Goal: Navigation & Orientation: Understand site structure

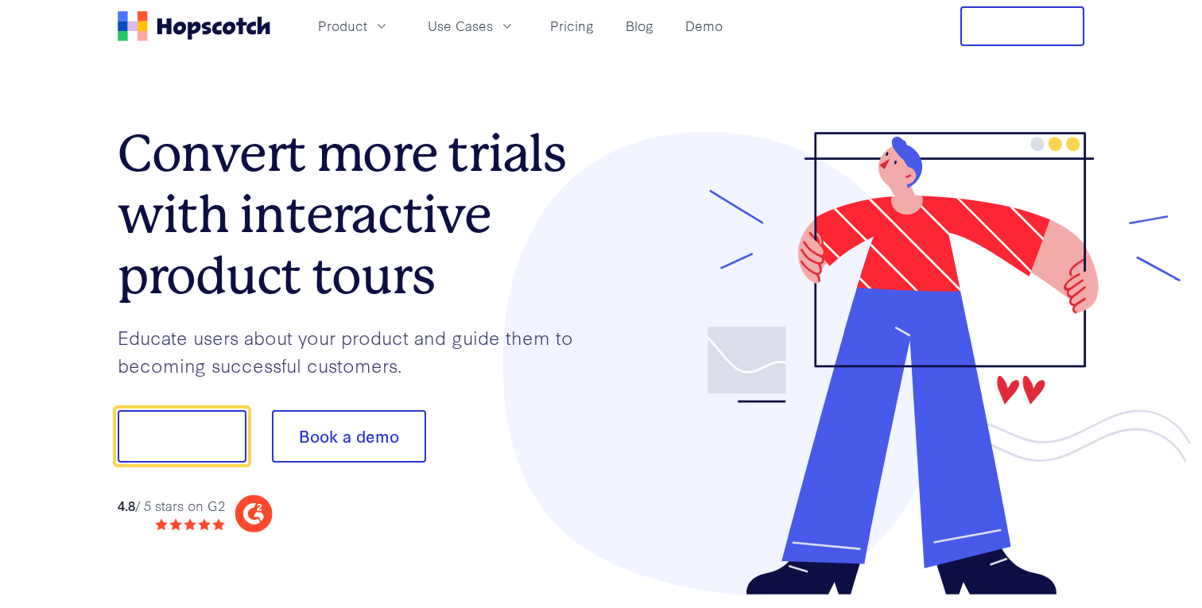
click at [314, 331] on p "Educate users about your product and guide them to becoming successful customer…" at bounding box center [359, 350] width 483 height 55
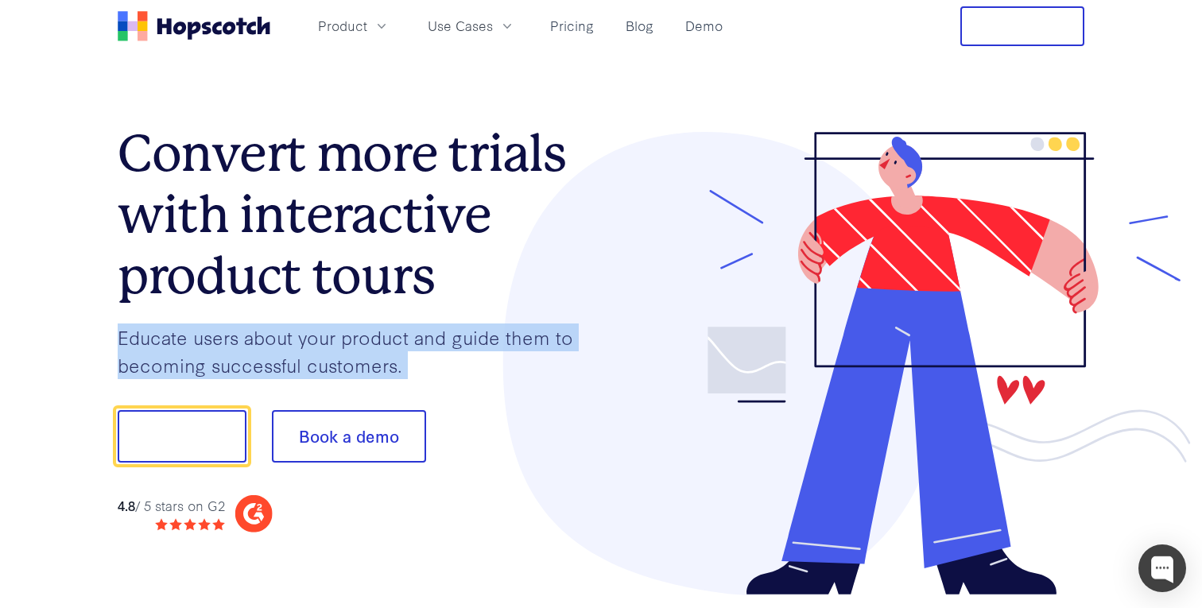
click at [314, 331] on p "Educate users about your product and guide them to becoming successful customer…" at bounding box center [359, 350] width 483 height 55
click at [324, 244] on h1 "Convert more trials with interactive product tours" at bounding box center [359, 214] width 483 height 183
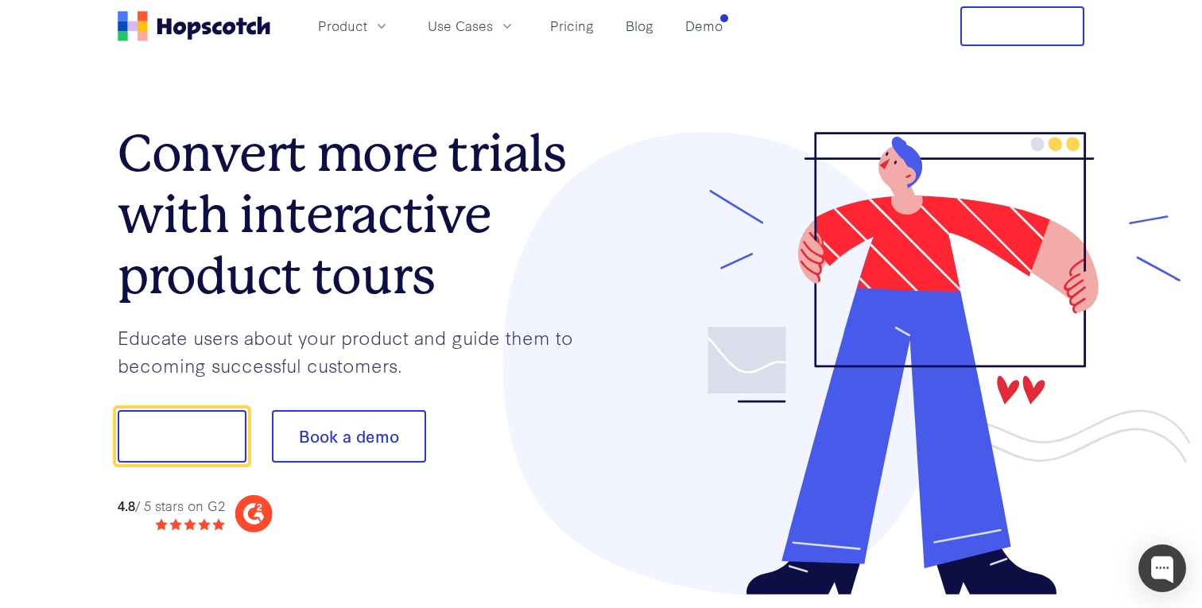
click at [324, 244] on h1 "Convert more trials with interactive product tours" at bounding box center [359, 214] width 483 height 183
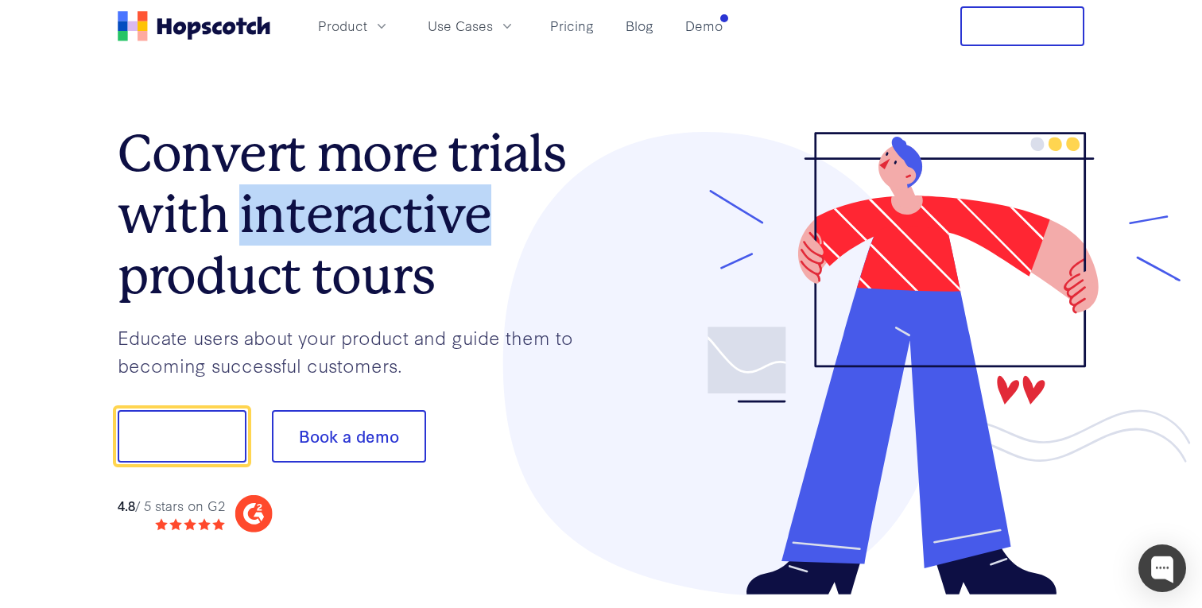
click at [324, 244] on h1 "Convert more trials with interactive product tours" at bounding box center [359, 214] width 483 height 183
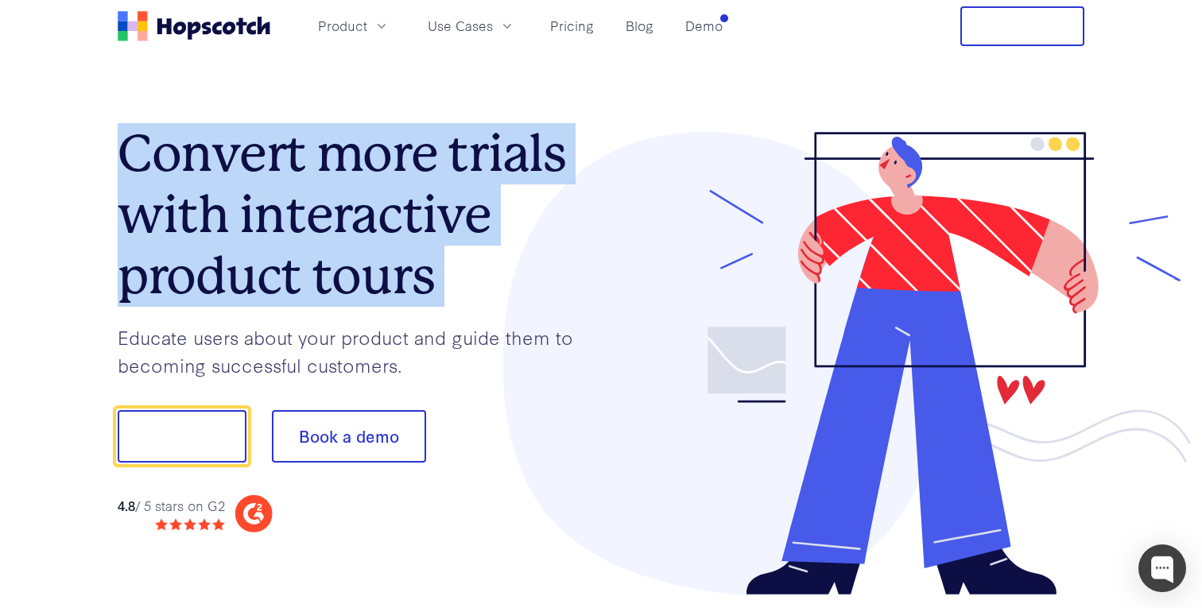
click at [324, 244] on h1 "Convert more trials with interactive product tours" at bounding box center [359, 214] width 483 height 183
click at [357, 26] on span "Product" at bounding box center [342, 26] width 49 height 20
